Goal: Task Accomplishment & Management: Complete application form

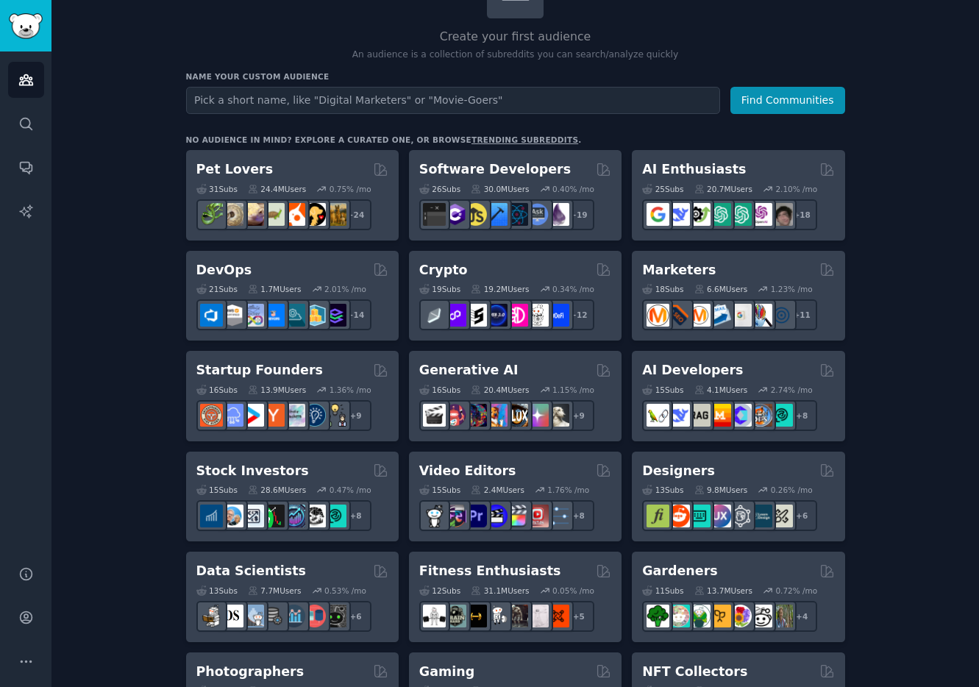
scroll to position [135, 0]
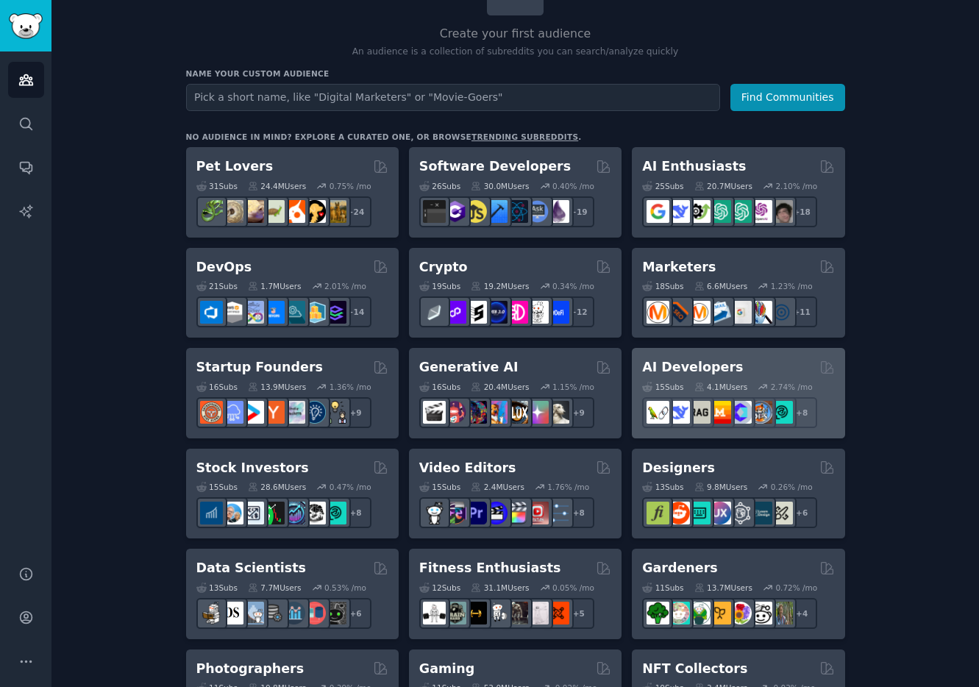
click at [686, 371] on h2 "AI Developers" at bounding box center [692, 367] width 101 height 18
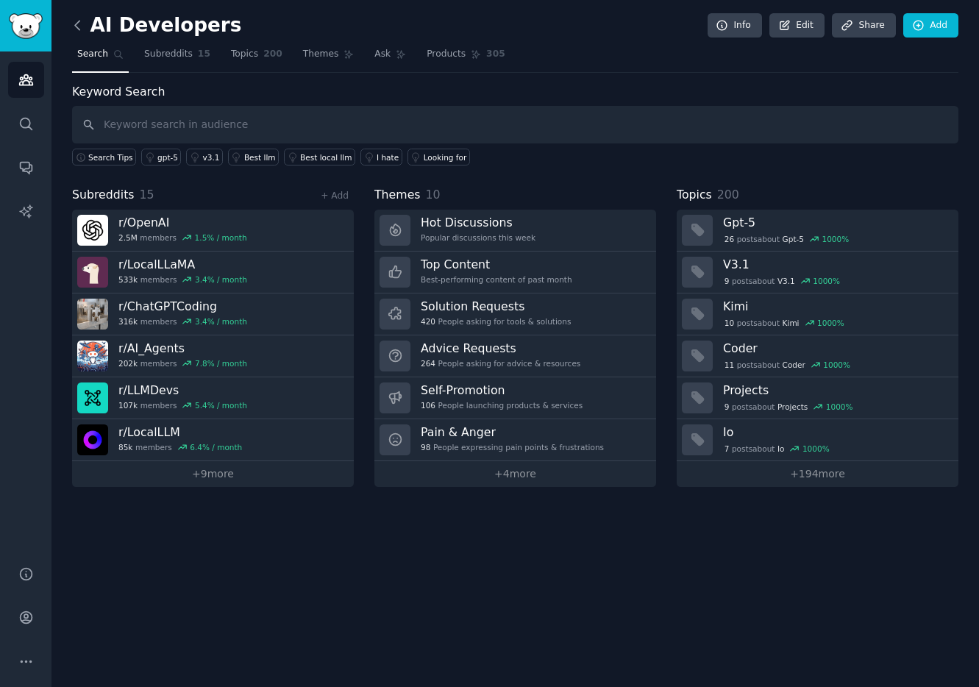
click at [74, 29] on icon at bounding box center [77, 25] width 15 height 15
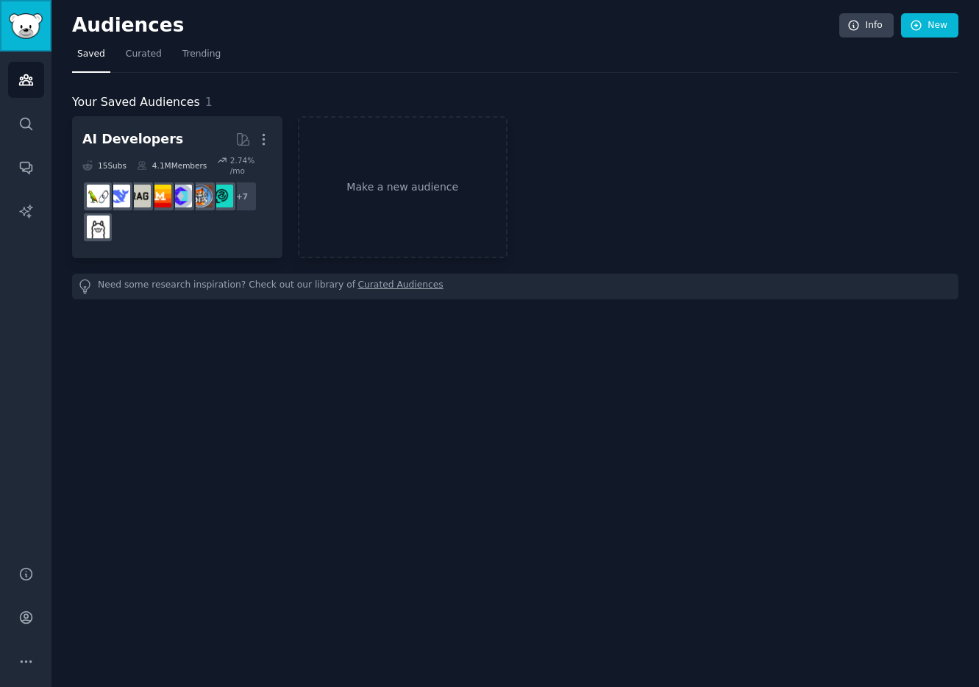
click at [29, 24] on img "Sidebar" at bounding box center [26, 26] width 34 height 26
click at [26, 84] on icon "Sidebar" at bounding box center [25, 80] width 13 height 10
click at [24, 82] on icon "Sidebar" at bounding box center [25, 79] width 15 height 15
click at [471, 179] on link "Make a new audience" at bounding box center [403, 187] width 210 height 142
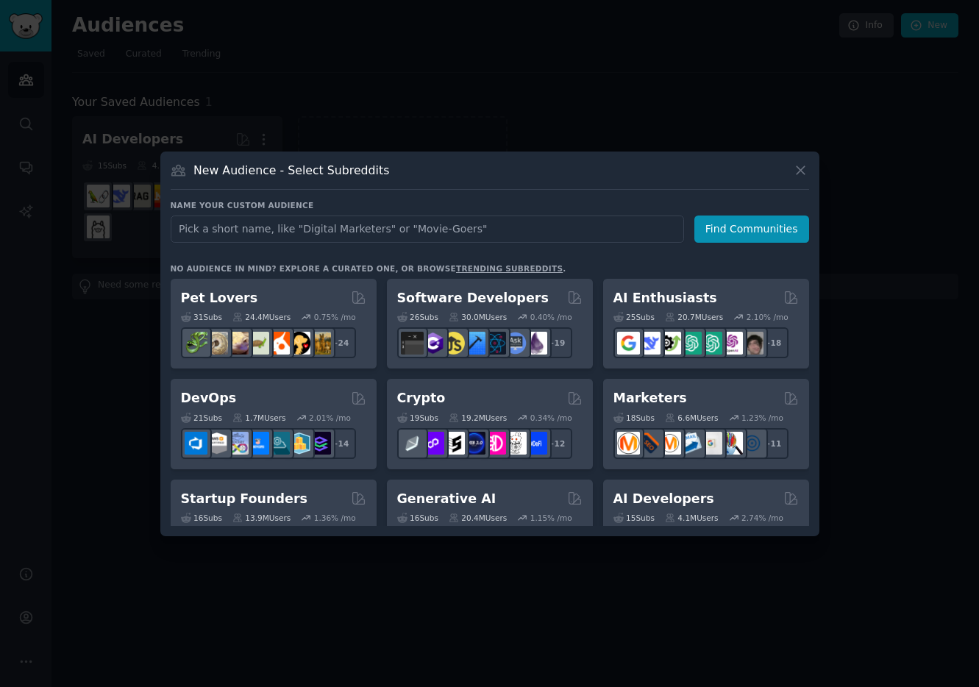
click at [507, 235] on input "text" at bounding box center [427, 228] width 513 height 27
type input "japanese"
click at [742, 212] on div "Name your custom audience Audience Name japanese Find Communities" at bounding box center [490, 221] width 638 height 43
click at [740, 226] on button "Find Communities" at bounding box center [751, 228] width 115 height 27
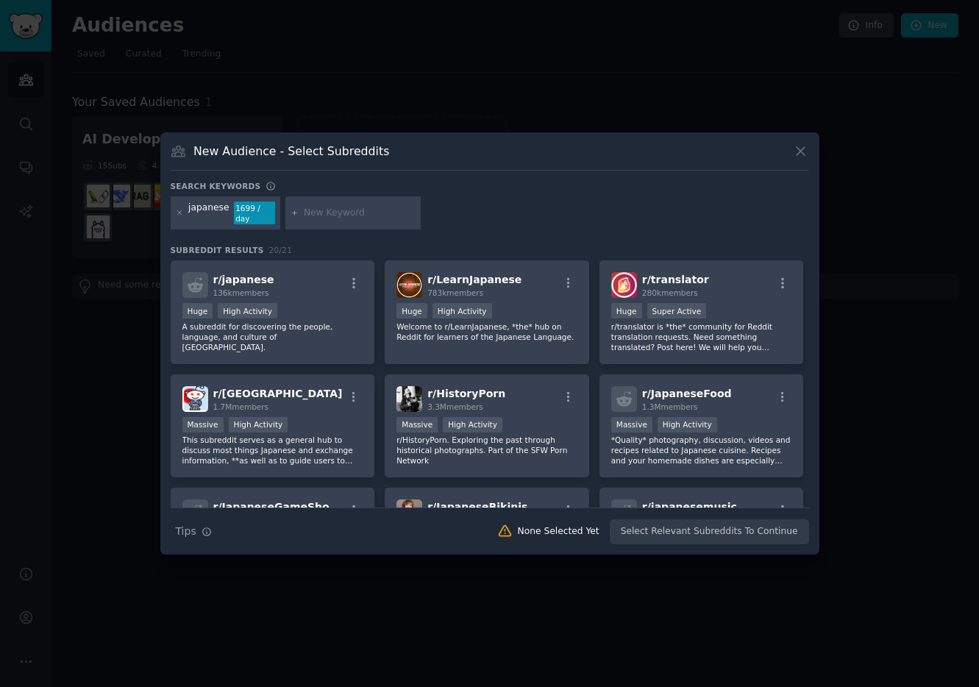
click at [372, 226] on div at bounding box center [352, 213] width 135 height 34
click at [354, 222] on div at bounding box center [352, 213] width 135 height 34
click at [340, 205] on div at bounding box center [352, 213] width 135 height 34
click at [339, 214] on input "text" at bounding box center [360, 213] width 112 height 13
type input "comic"
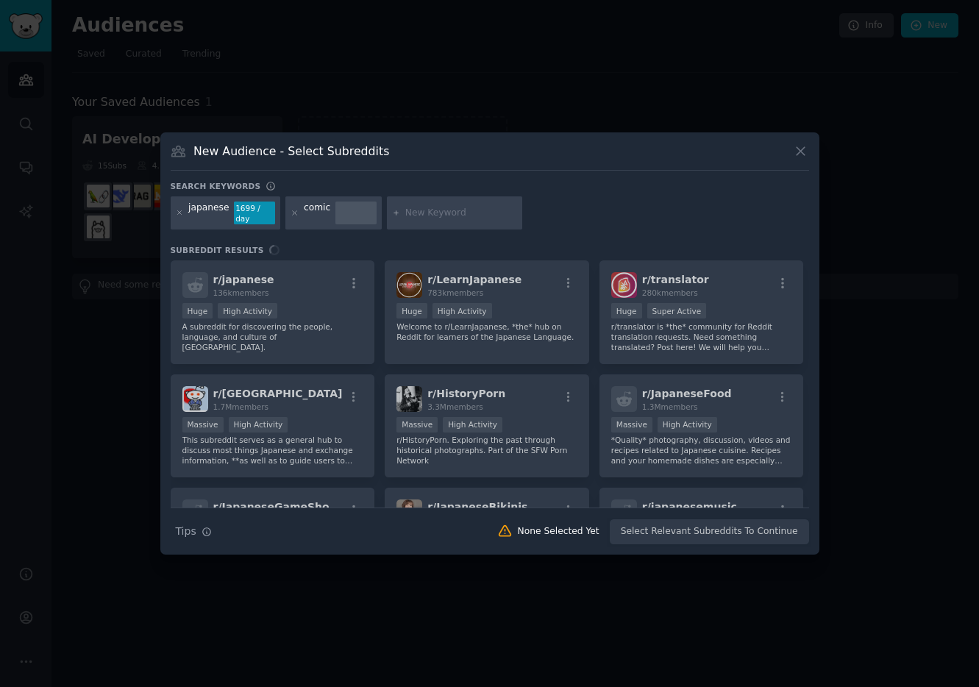
click at [432, 218] on input "text" at bounding box center [461, 213] width 112 height 13
click at [536, 218] on div "japanese 1699 / day comic" at bounding box center [490, 215] width 638 height 39
click at [438, 214] on input "text" at bounding box center [461, 213] width 112 height 13
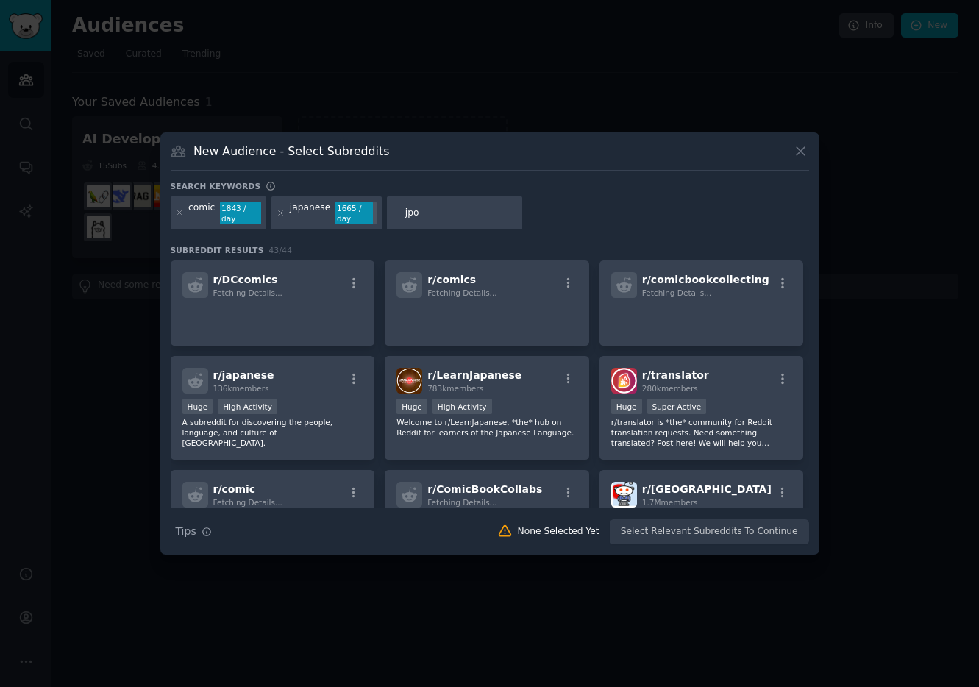
type input "jpop"
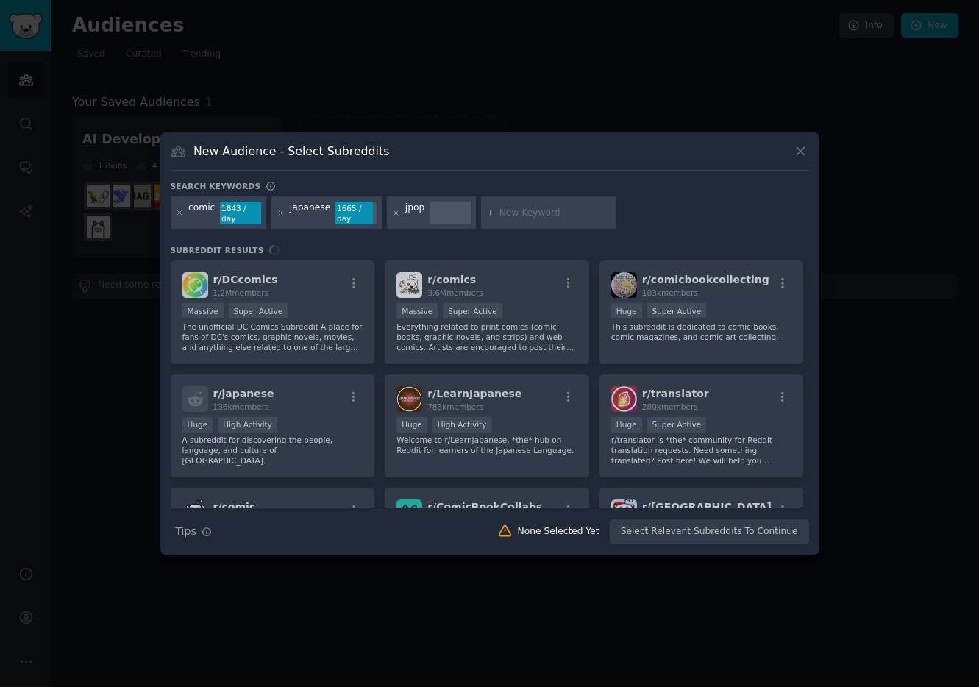
click at [710, 223] on div "comic 1843 / day japanese 1665 / day jpop" at bounding box center [490, 215] width 638 height 39
click at [365, 240] on div "Search keywords comic 1843 / day [DEMOGRAPHIC_DATA] 1665 / day jpop Subreddit R…" at bounding box center [490, 363] width 638 height 364
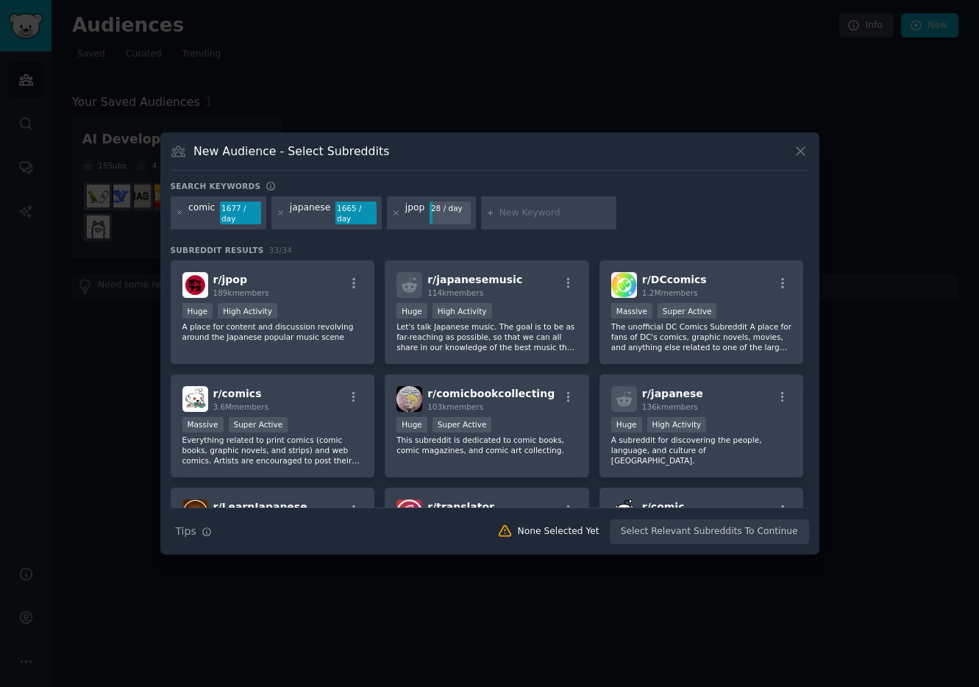
click at [528, 222] on div at bounding box center [548, 213] width 135 height 34
click at [521, 215] on input "text" at bounding box center [555, 213] width 112 height 13
type input "[GEOGRAPHIC_DATA]"
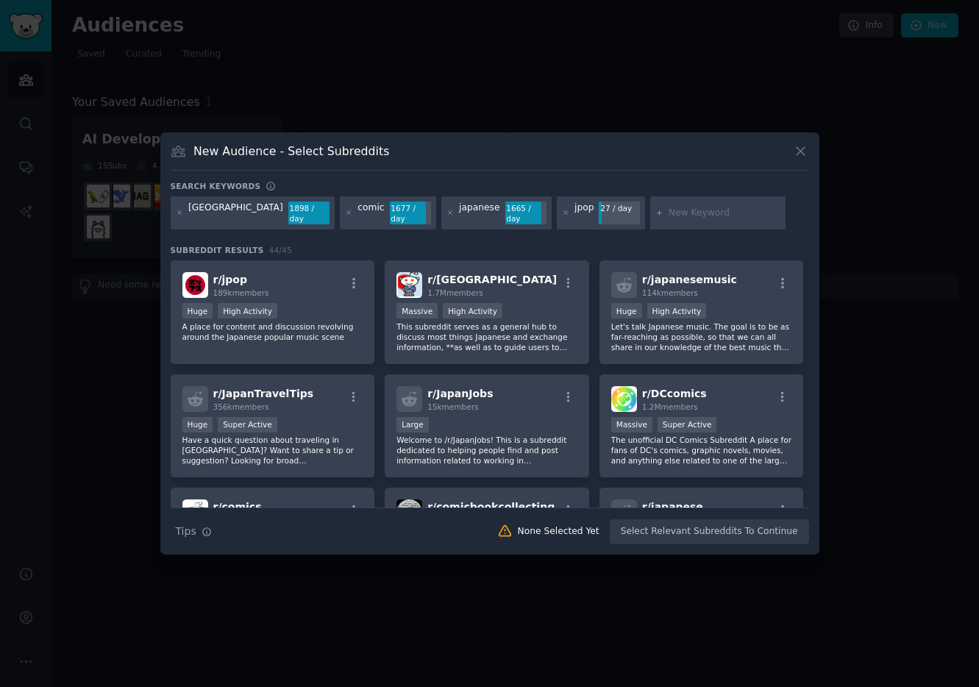
click at [737, 178] on div "New Audience - Select Subreddits Search keywords [GEOGRAPHIC_DATA] 1898 / day c…" at bounding box center [489, 343] width 659 height 423
click at [743, 223] on div "japan 1898 / day comic 1677 / day [DEMOGRAPHIC_DATA] 1665 / day jpop 27 / day" at bounding box center [490, 215] width 638 height 39
click at [500, 241] on div "Search keywords [GEOGRAPHIC_DATA] 1898 / day comic 1677 / day japanese 1665 / d…" at bounding box center [490, 363] width 638 height 364
click at [328, 282] on div "r/ jpop 189k members" at bounding box center [272, 285] width 181 height 26
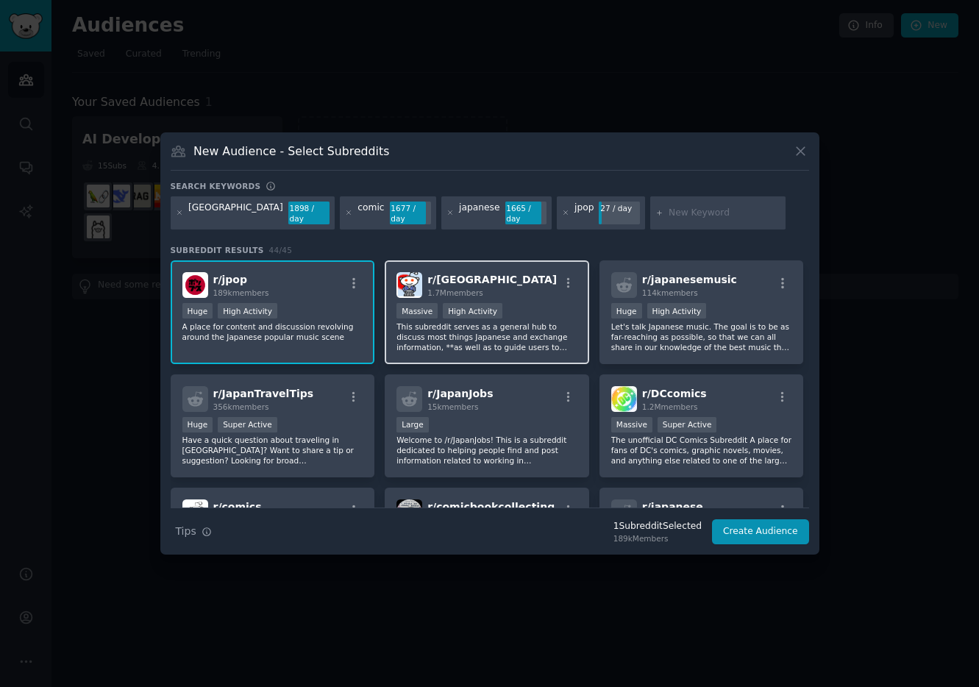
click at [547, 289] on div "r/ japan 1.7M members" at bounding box center [486, 285] width 181 height 26
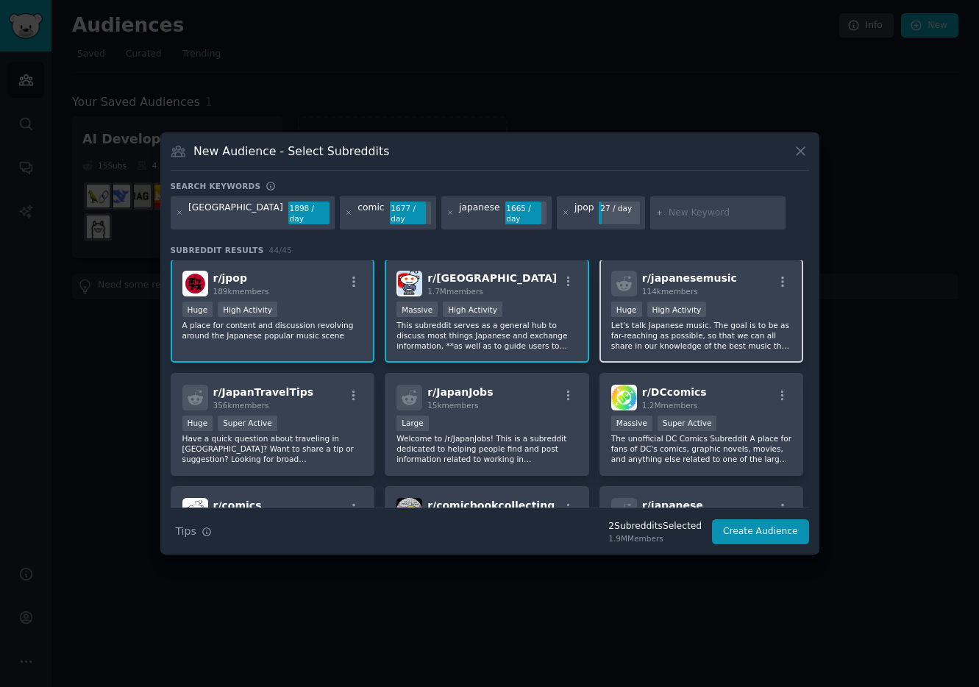
click at [765, 295] on div "r/ japanesemusic 114k members" at bounding box center [701, 284] width 181 height 26
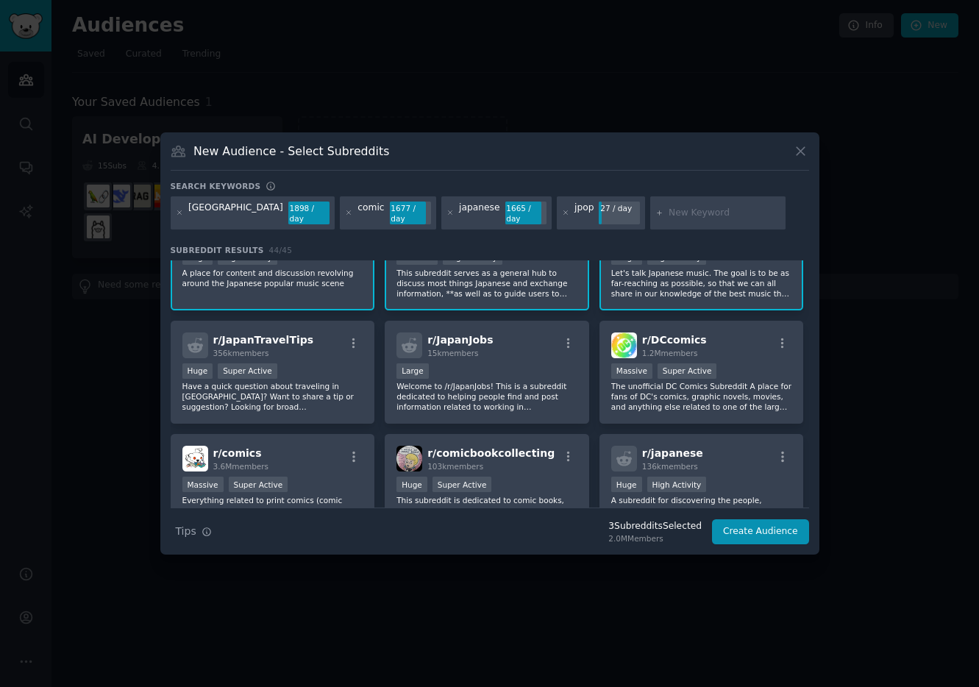
scroll to position [57, 0]
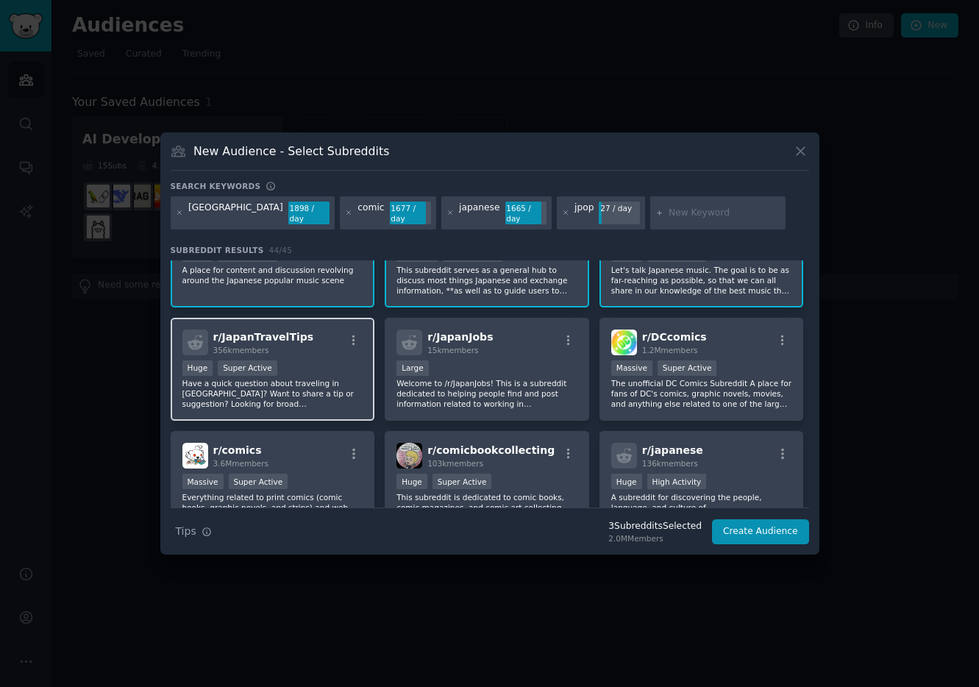
click at [334, 359] on div "r/ JapanTravelTips 356k members Huge Super Active Have a quick question about t…" at bounding box center [273, 370] width 204 height 104
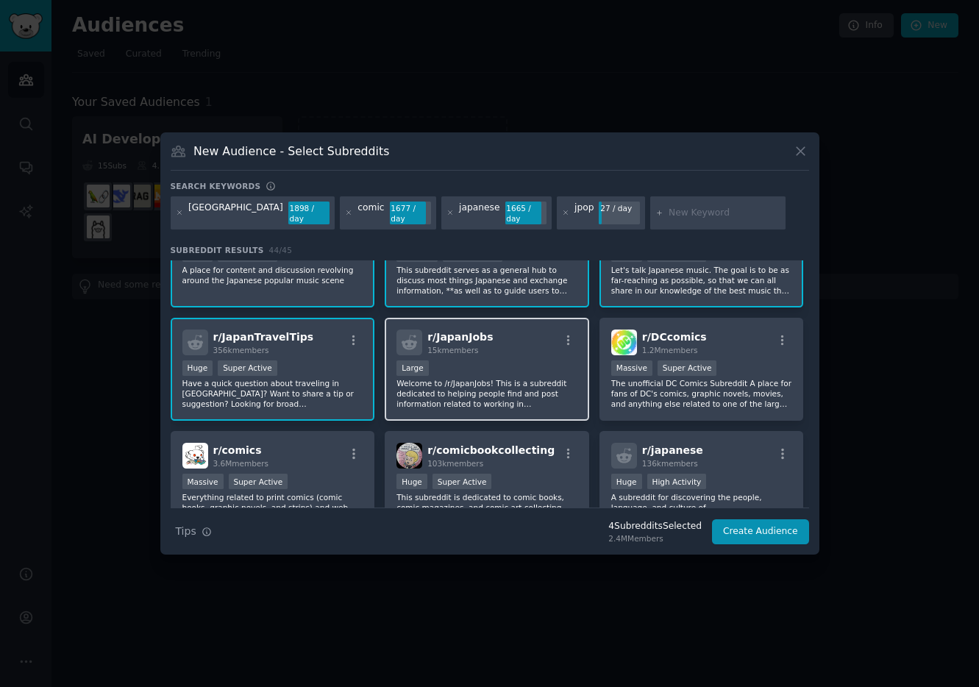
click at [526, 367] on div "10,000 - 100,000 members Large" at bounding box center [486, 369] width 181 height 18
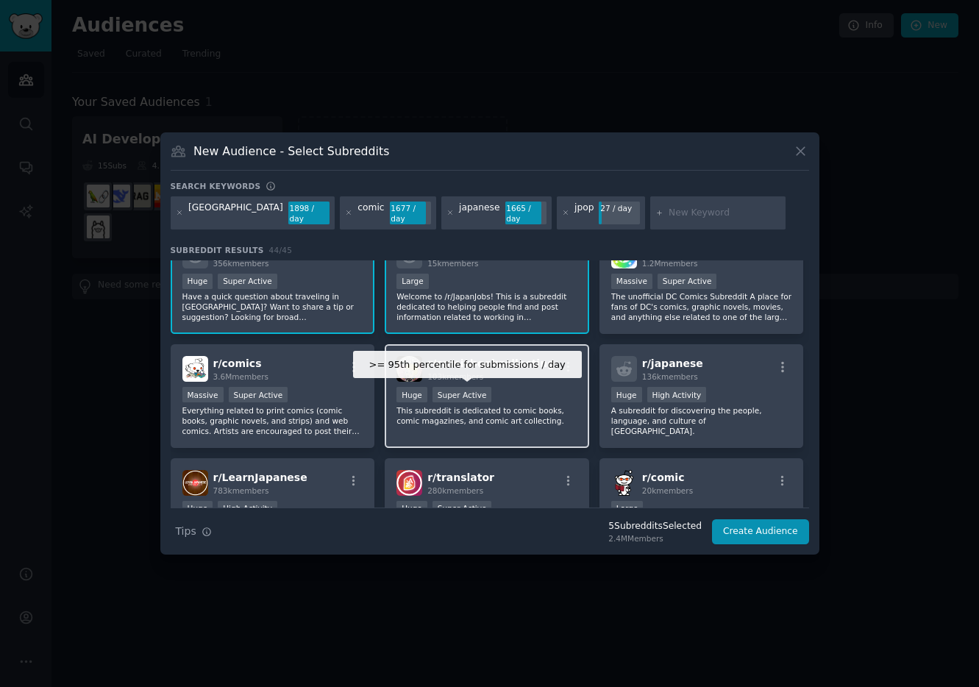
scroll to position [187, 0]
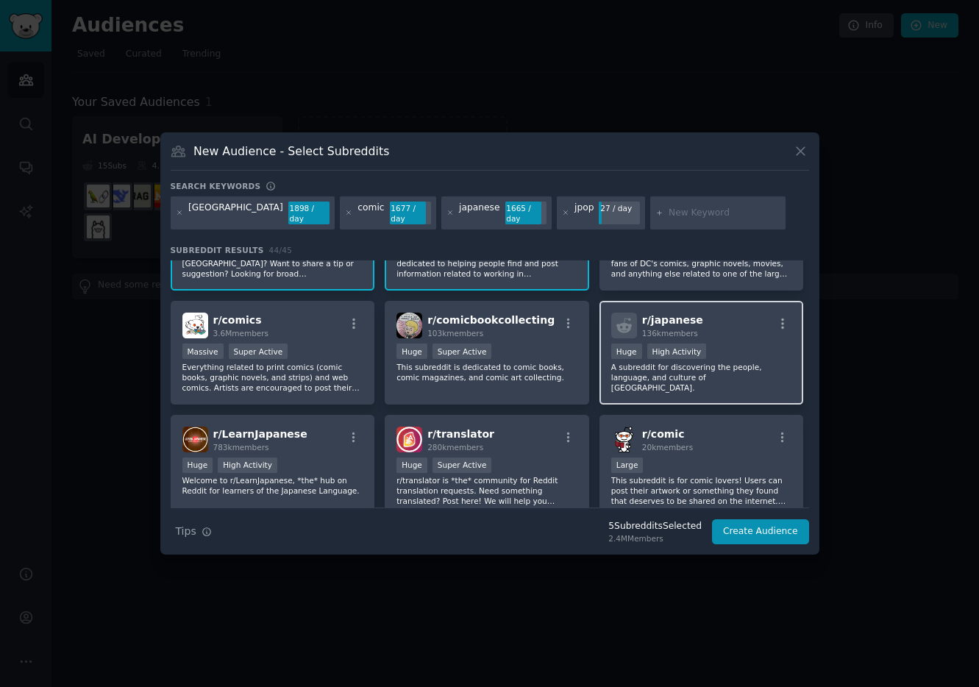
click at [749, 340] on div "r/ [DEMOGRAPHIC_DATA] 136k members >= 80th percentile for submissions / day Hug…" at bounding box center [701, 353] width 204 height 104
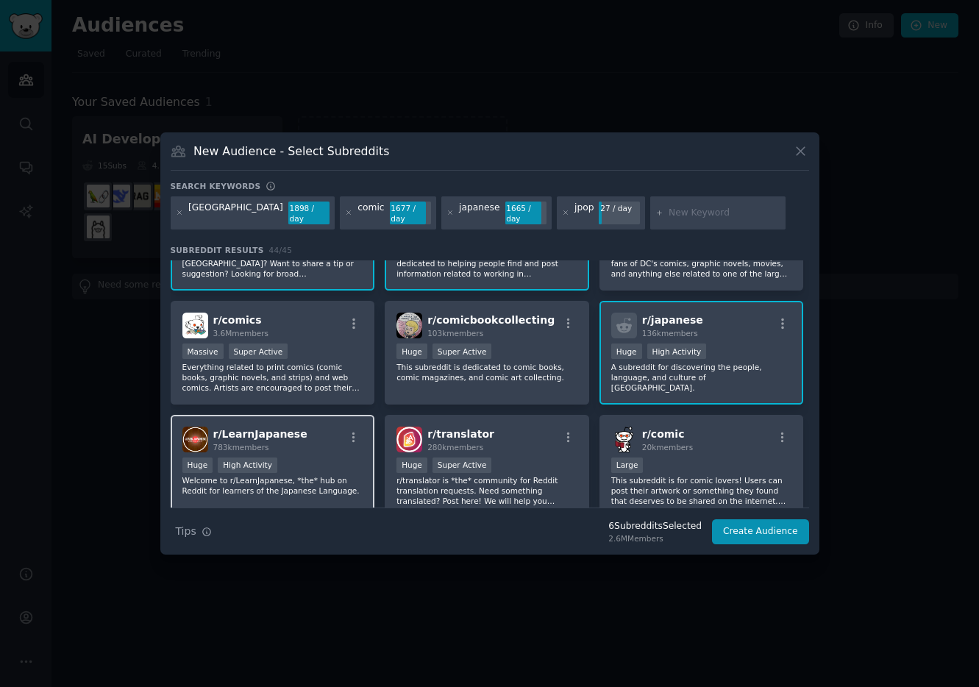
click at [322, 451] on div "r/ LearnJapanese 783k members" at bounding box center [272, 439] width 181 height 26
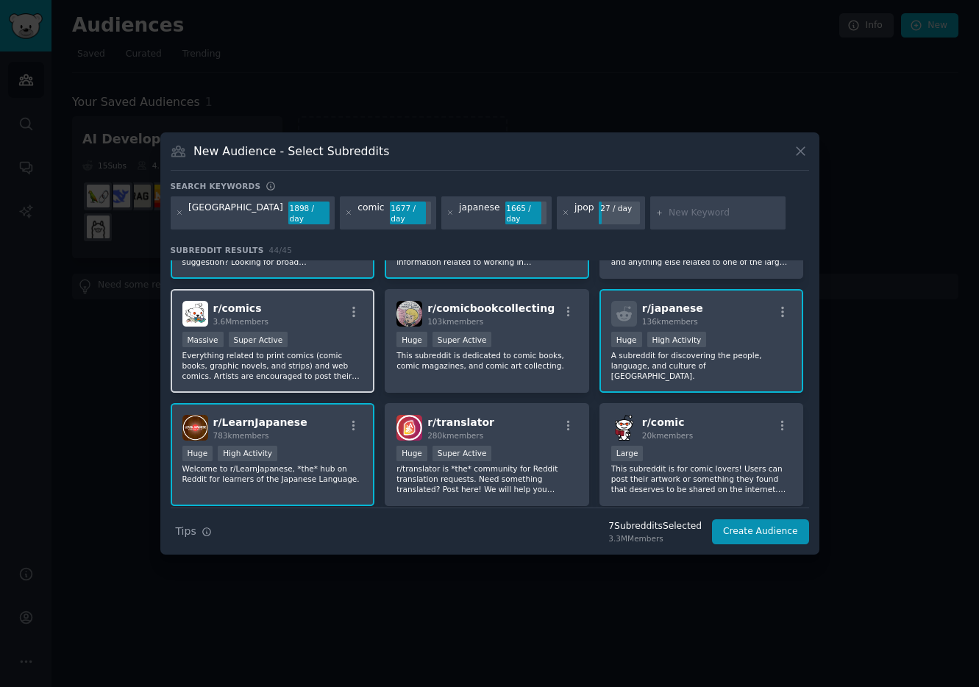
click at [326, 319] on div "r/ comics 3.6M members" at bounding box center [272, 314] width 181 height 26
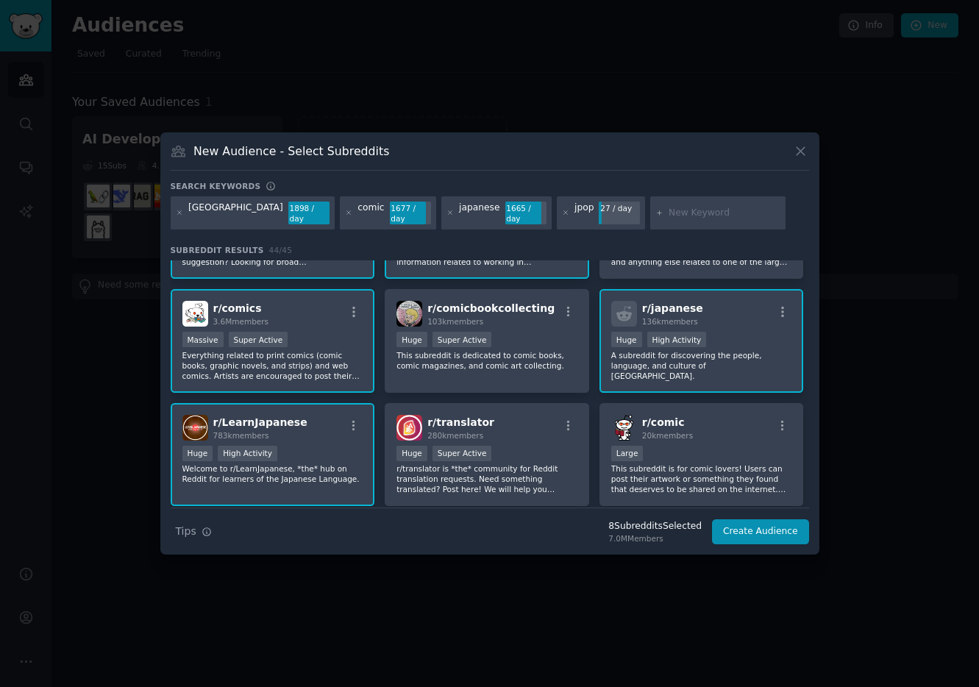
scroll to position [268, 0]
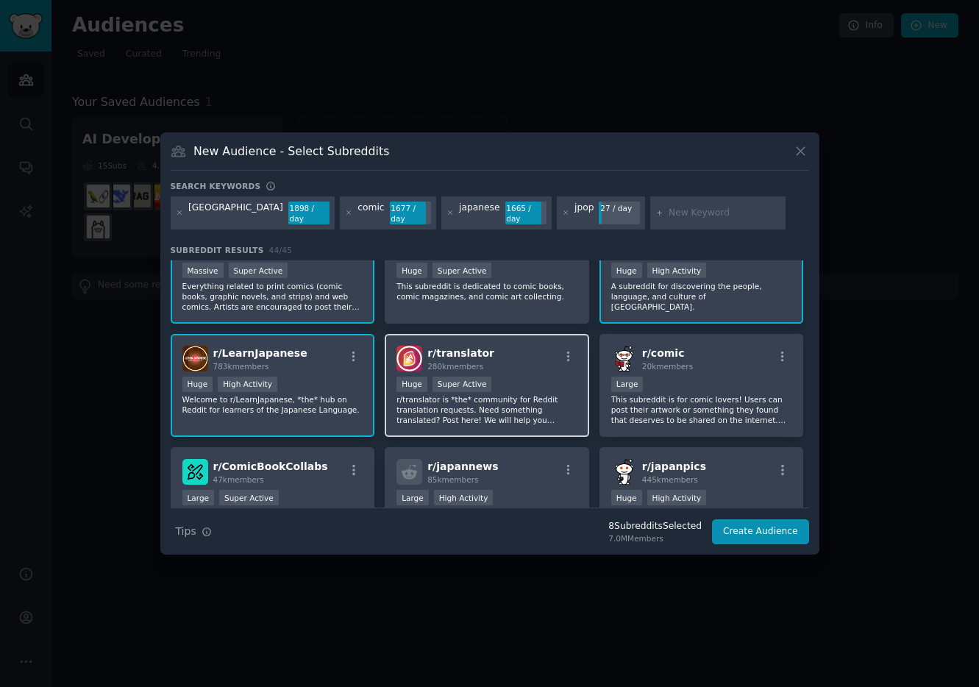
click at [566, 376] on div ">= 95th percentile for submissions / day Huge Super Active" at bounding box center [486, 385] width 181 height 18
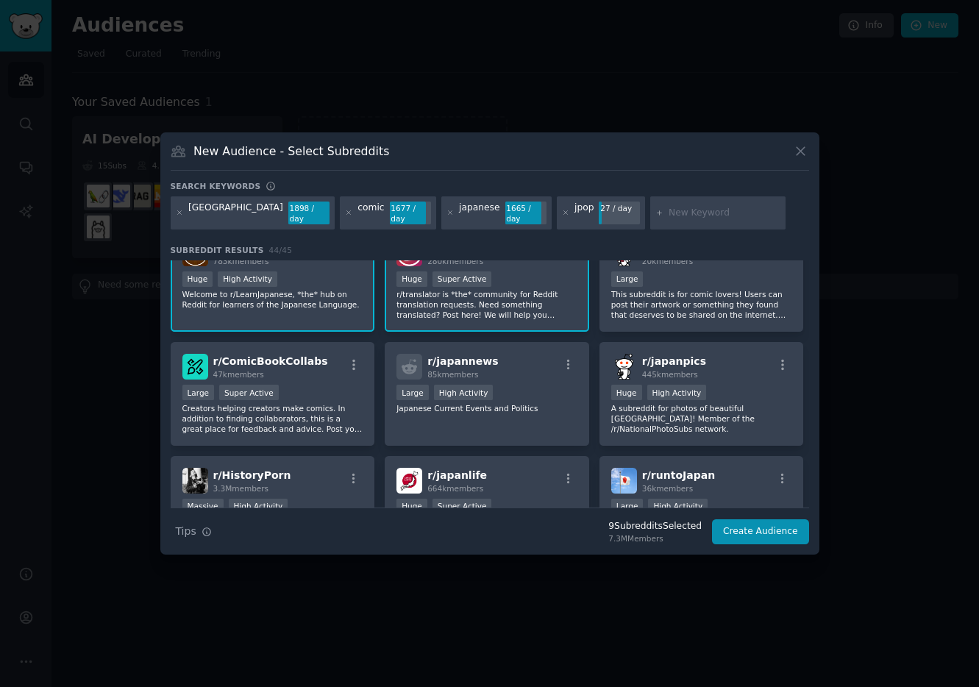
scroll to position [382, 0]
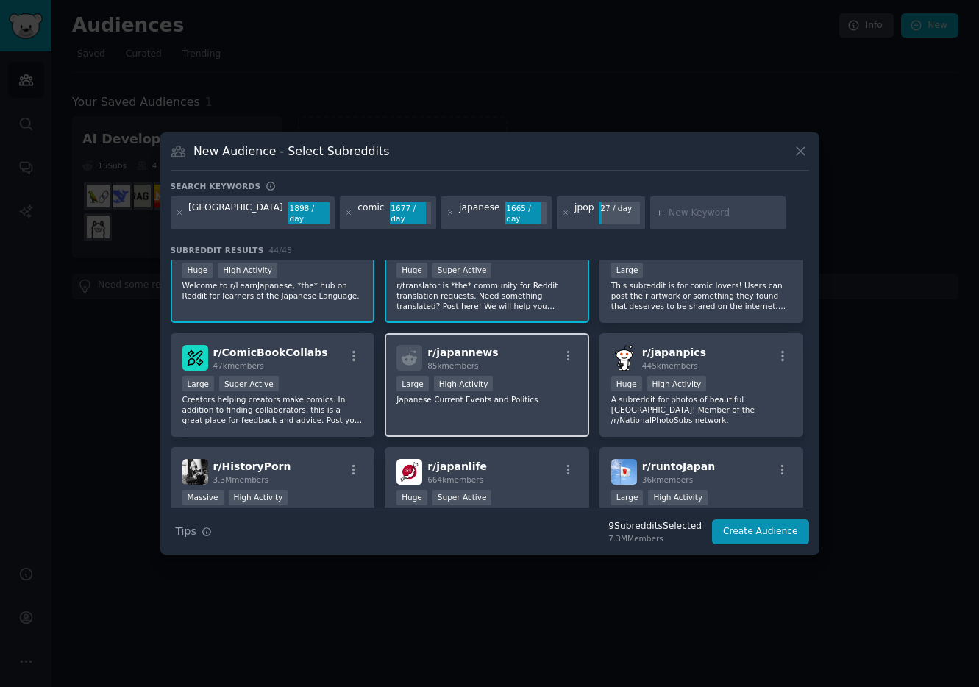
click at [547, 385] on div "Large High Activity" at bounding box center [486, 385] width 181 height 18
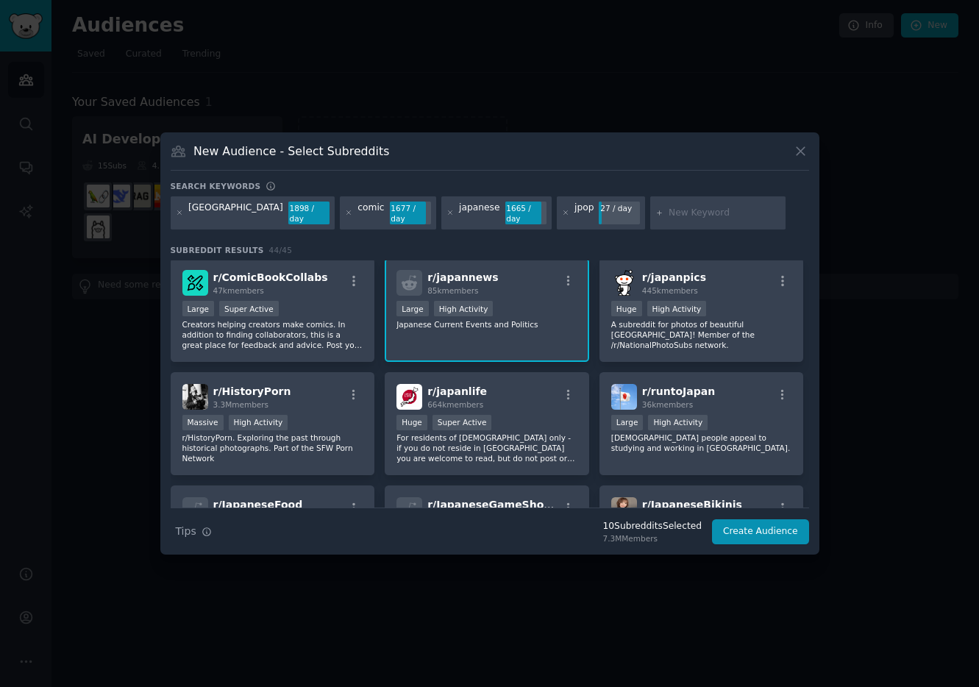
scroll to position [457, 0]
click at [750, 290] on div "r/ japanpics 445k members" at bounding box center [701, 282] width 181 height 26
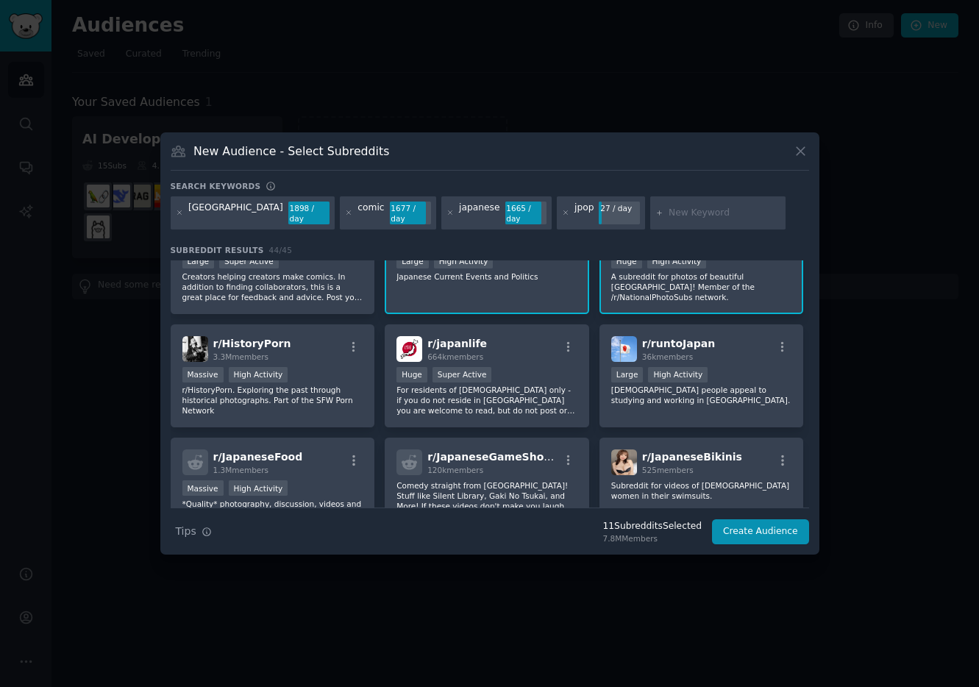
scroll to position [507, 0]
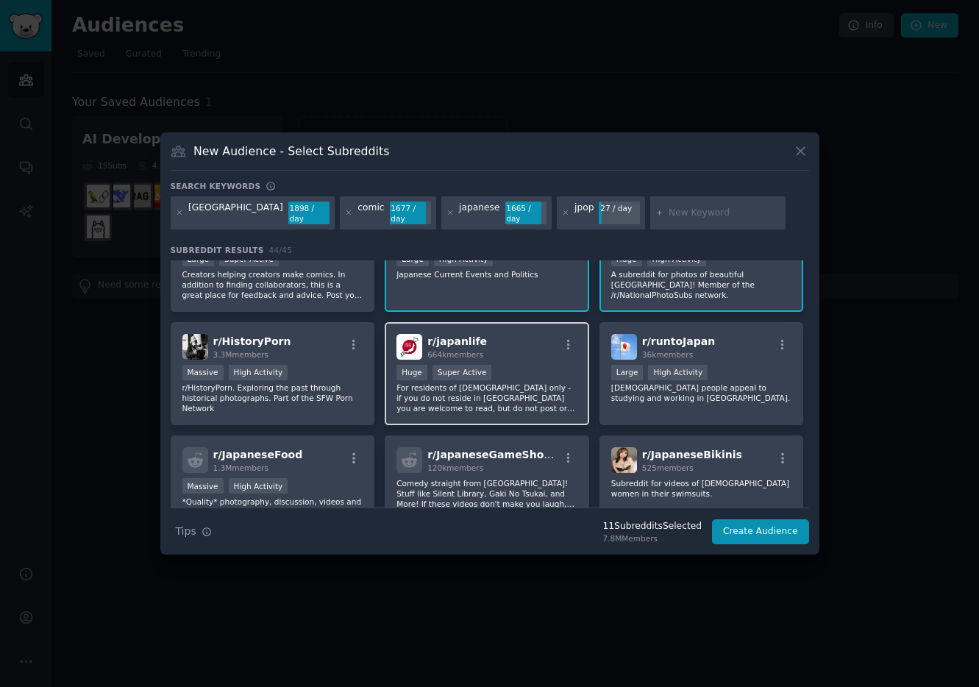
click at [554, 368] on div "Huge Super Active" at bounding box center [486, 374] width 181 height 18
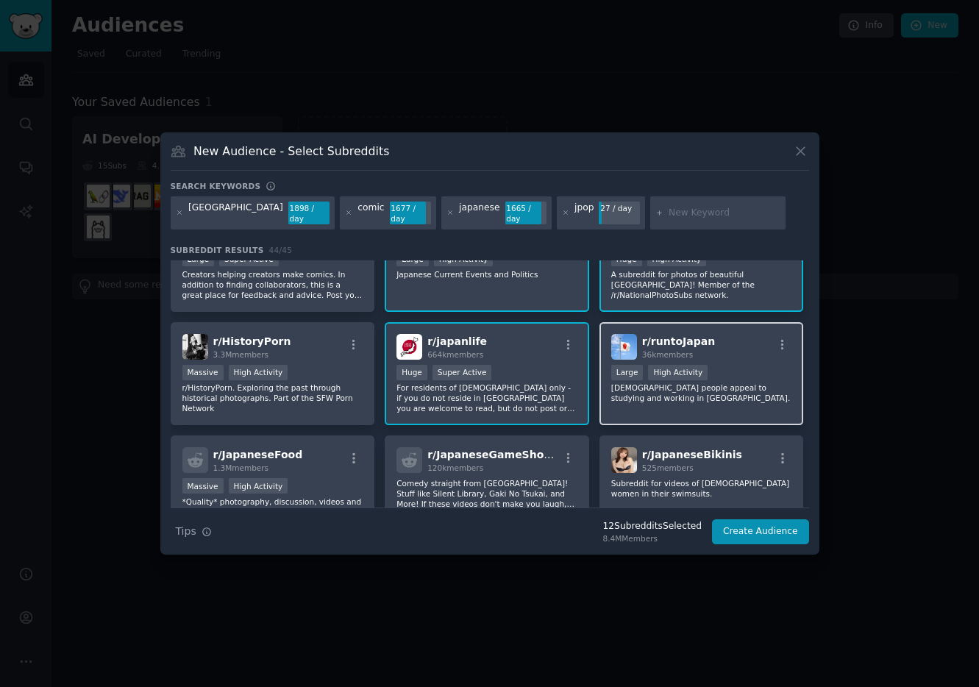
click at [681, 349] on h2 "r/ runtoJapan 36k members" at bounding box center [678, 347] width 73 height 26
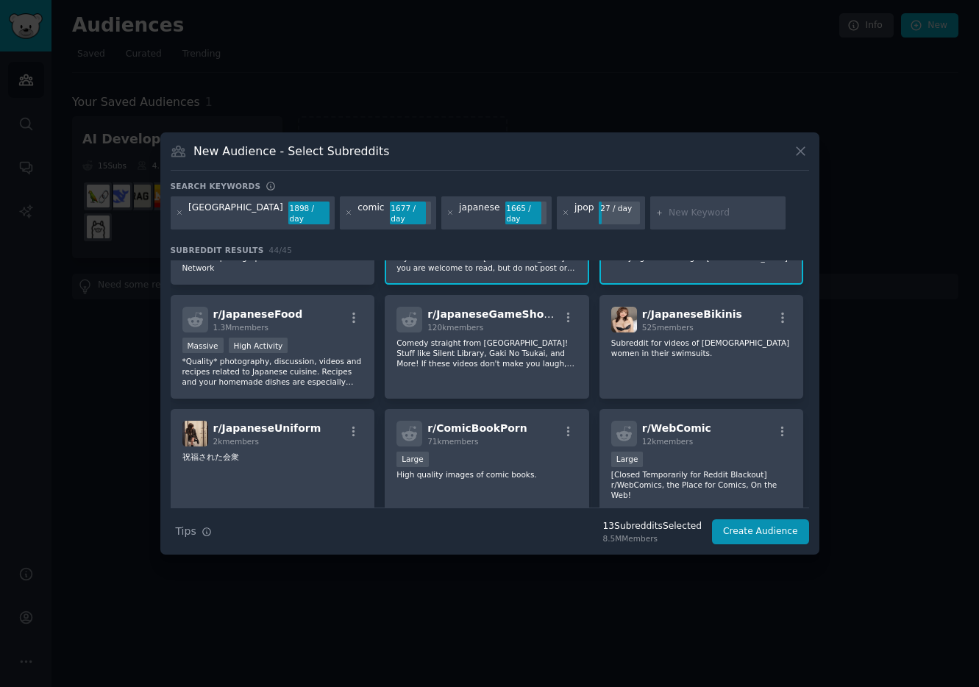
scroll to position [648, 0]
click at [316, 345] on div "Massive High Activity" at bounding box center [272, 345] width 181 height 18
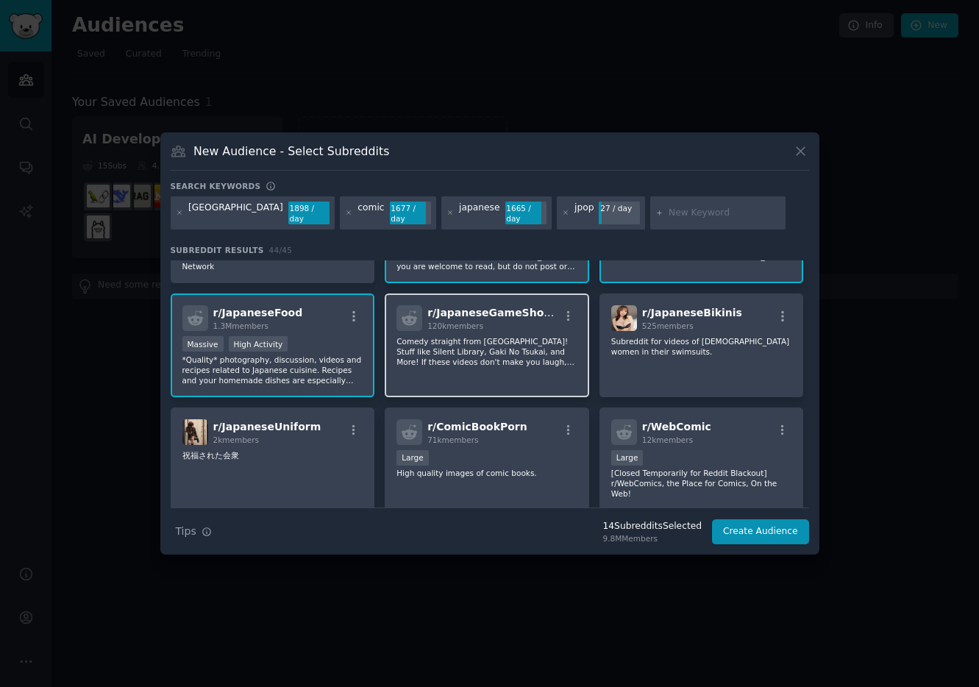
click at [482, 358] on p "Comedy straight from [GEOGRAPHIC_DATA]! Stuff like Silent Library, Gaki No Tsuk…" at bounding box center [486, 351] width 181 height 31
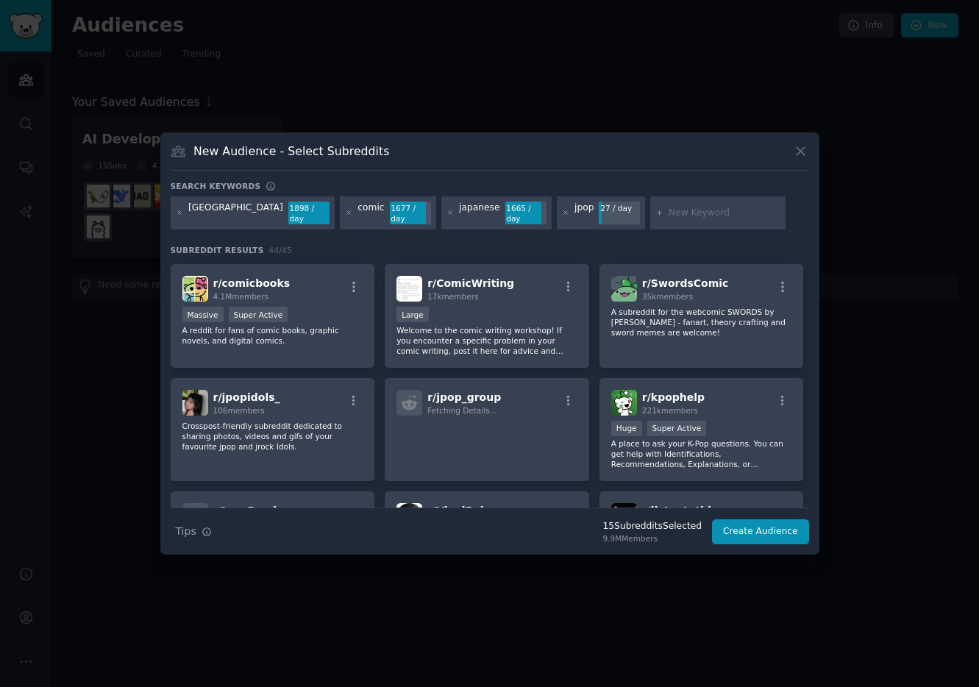
scroll to position [906, 0]
click at [303, 324] on p "A reddit for fans of comic books, graphic novels, and digital comics." at bounding box center [272, 334] width 181 height 21
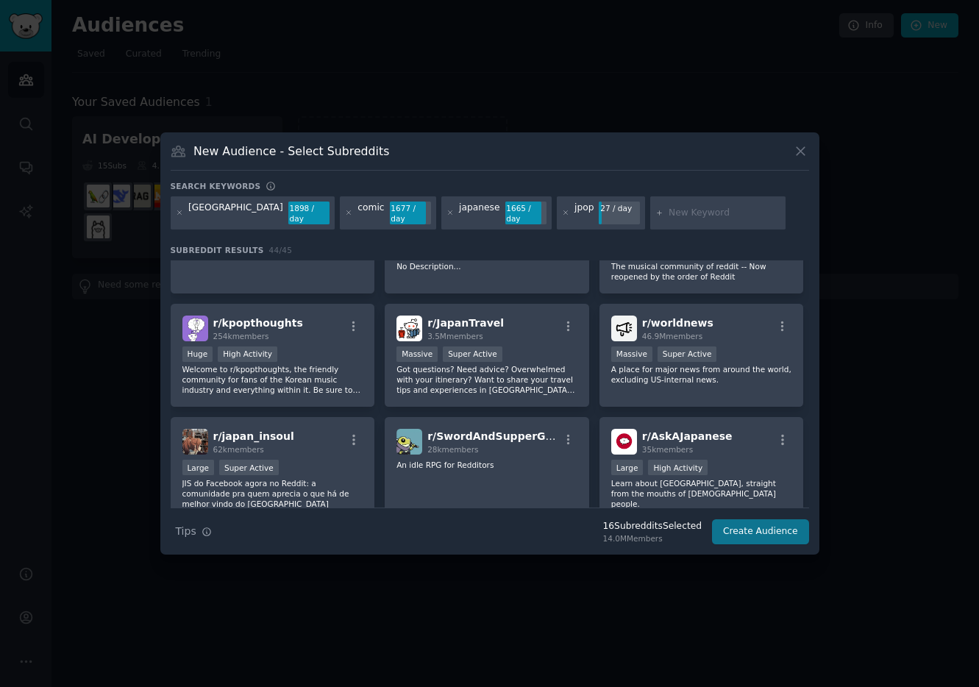
scroll to position [1198, 0]
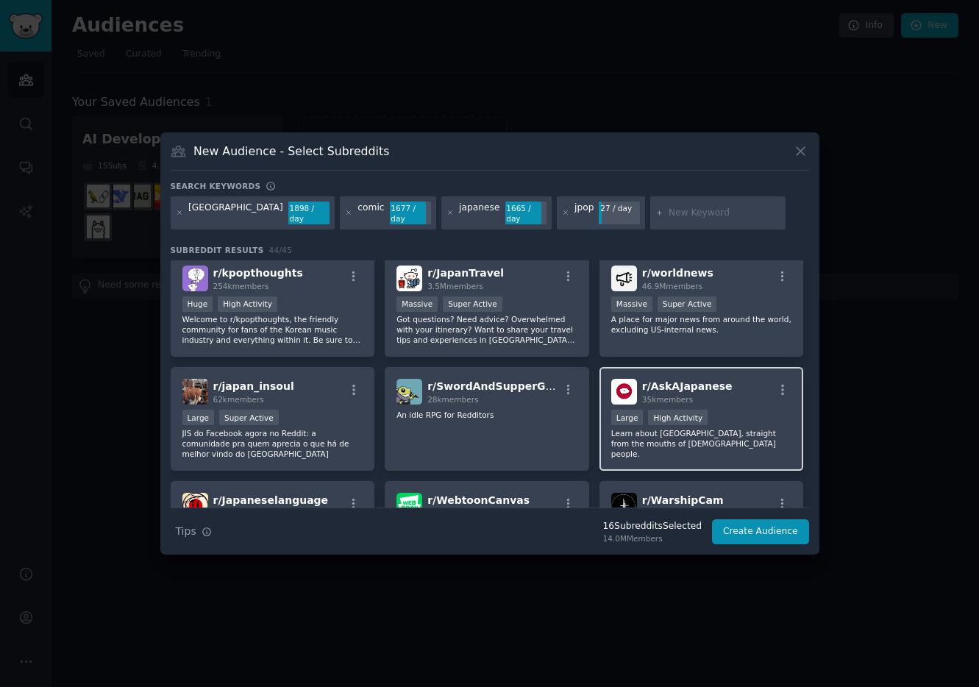
click at [748, 408] on div "r/ AskAJapanese 35k members Large High Activity Learn about [GEOGRAPHIC_DATA], …" at bounding box center [701, 419] width 204 height 104
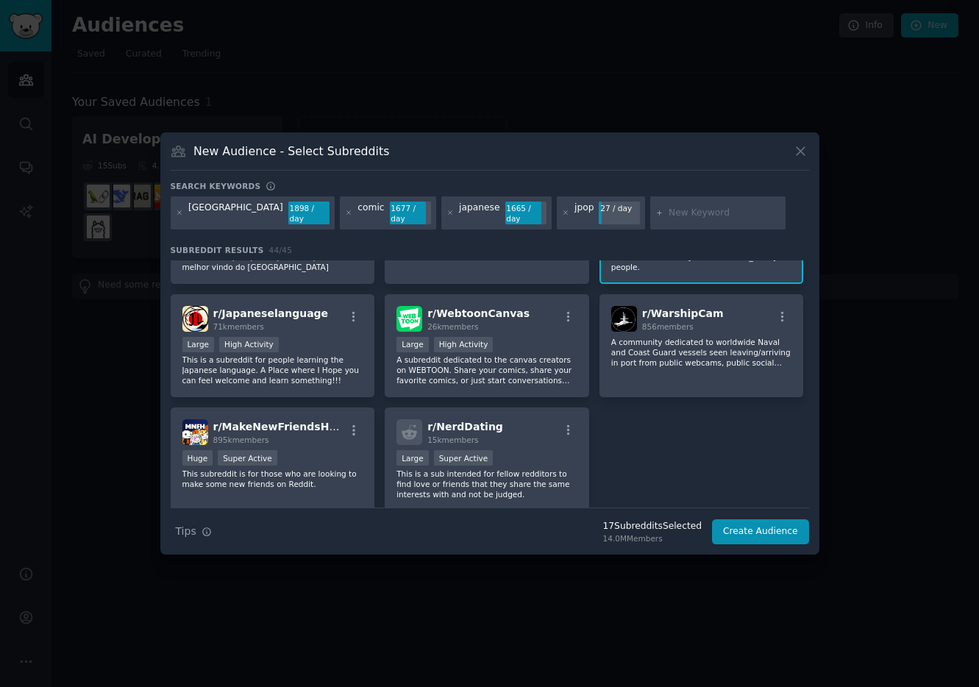
scroll to position [1487, 0]
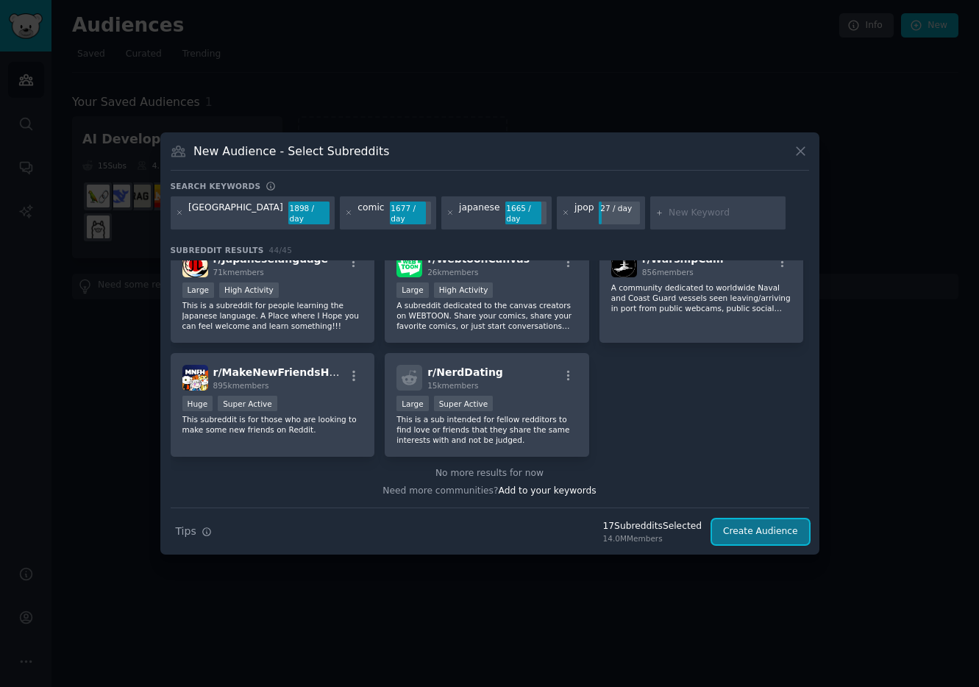
click at [762, 532] on button "Create Audience" at bounding box center [760, 531] width 97 height 25
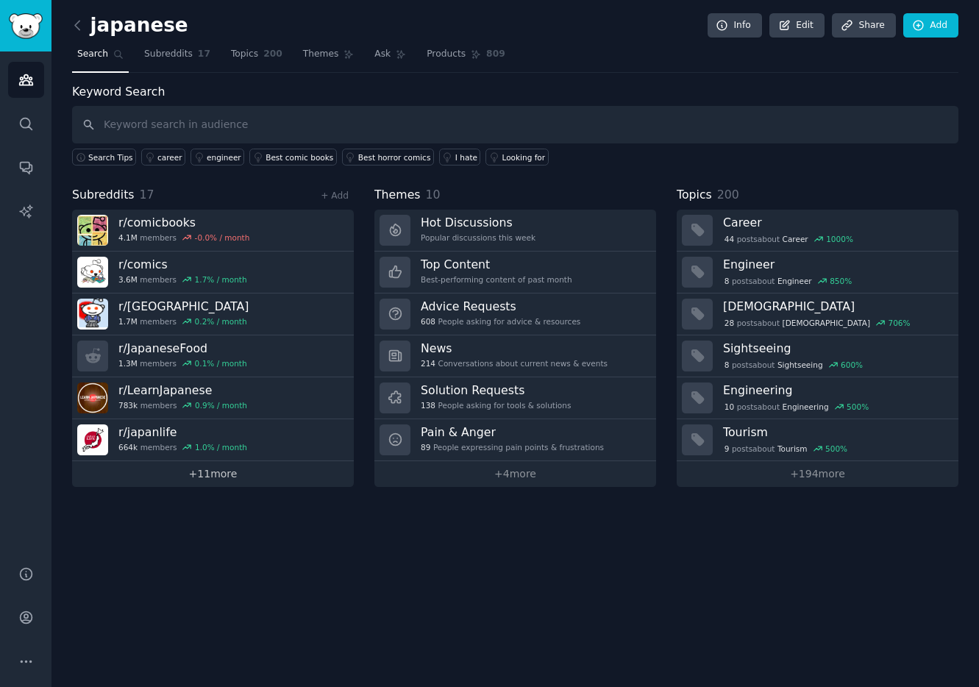
click at [304, 481] on link "+ 11 more" at bounding box center [213, 474] width 282 height 26
